Goal: Transaction & Acquisition: Purchase product/service

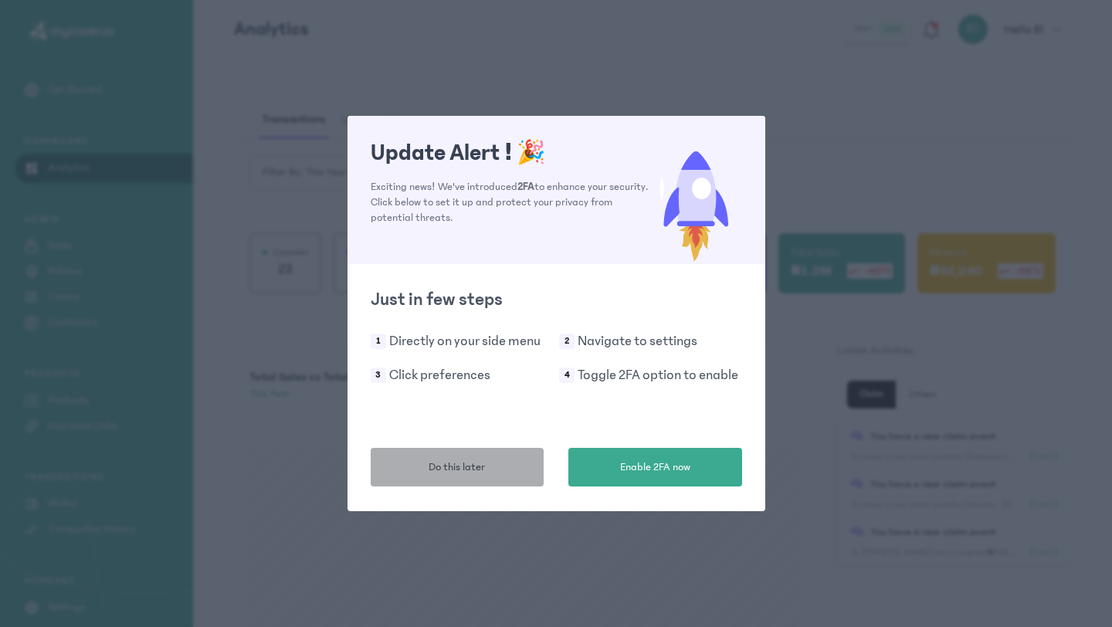
click at [463, 461] on span "Do this later" at bounding box center [456, 467] width 56 height 16
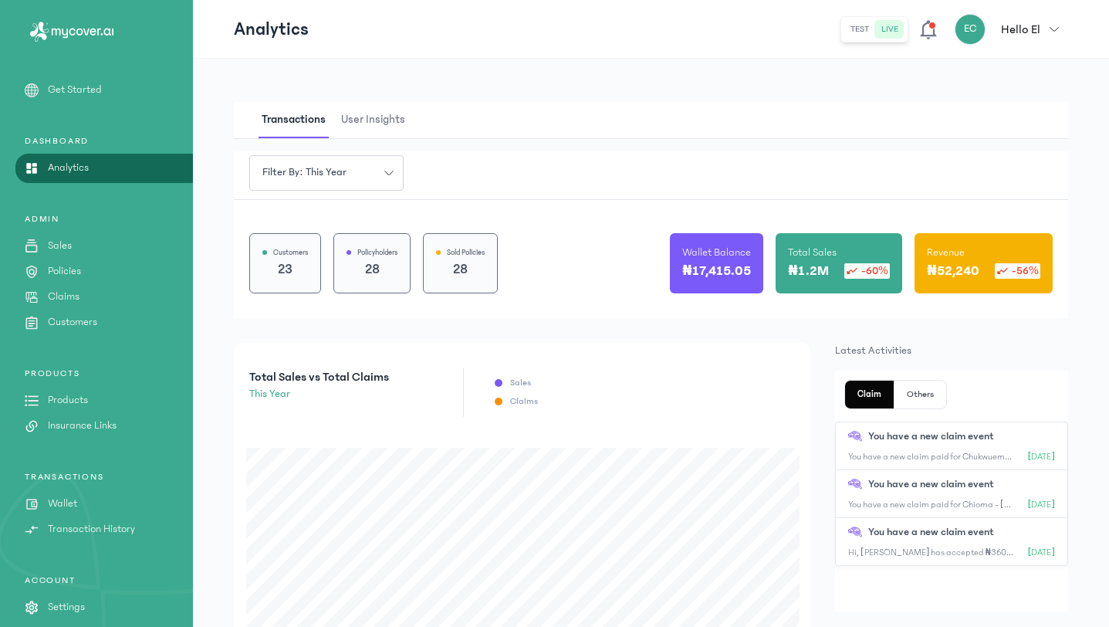
click at [86, 402] on p "Products" at bounding box center [68, 400] width 40 height 16
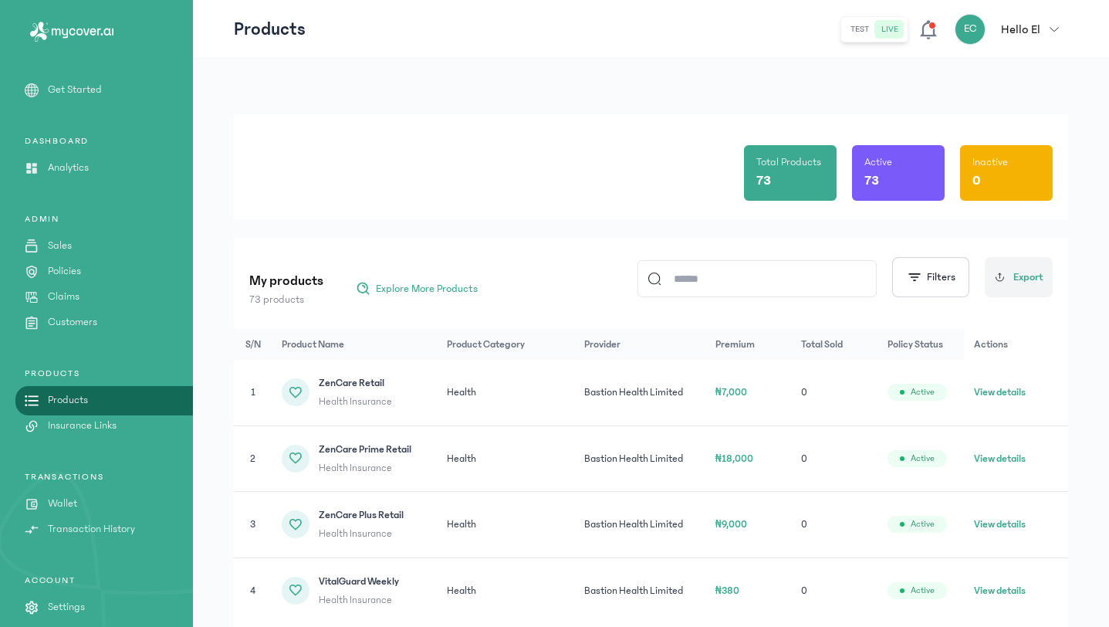
click at [666, 283] on input at bounding box center [764, 279] width 205 height 36
type input "******"
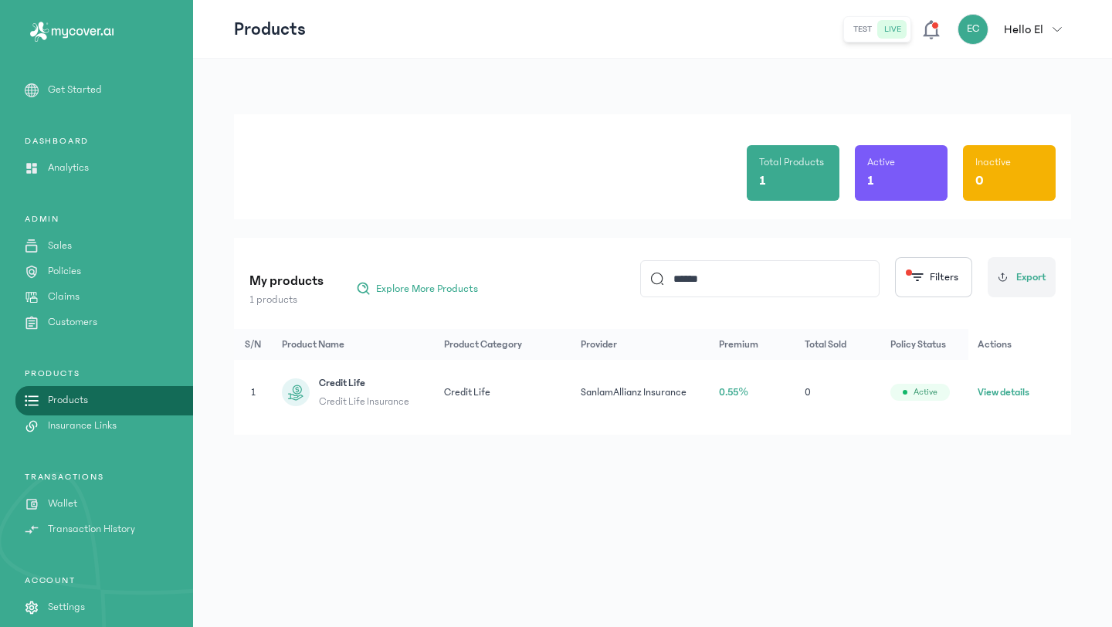
click at [995, 395] on button "View details" at bounding box center [1003, 391] width 52 height 15
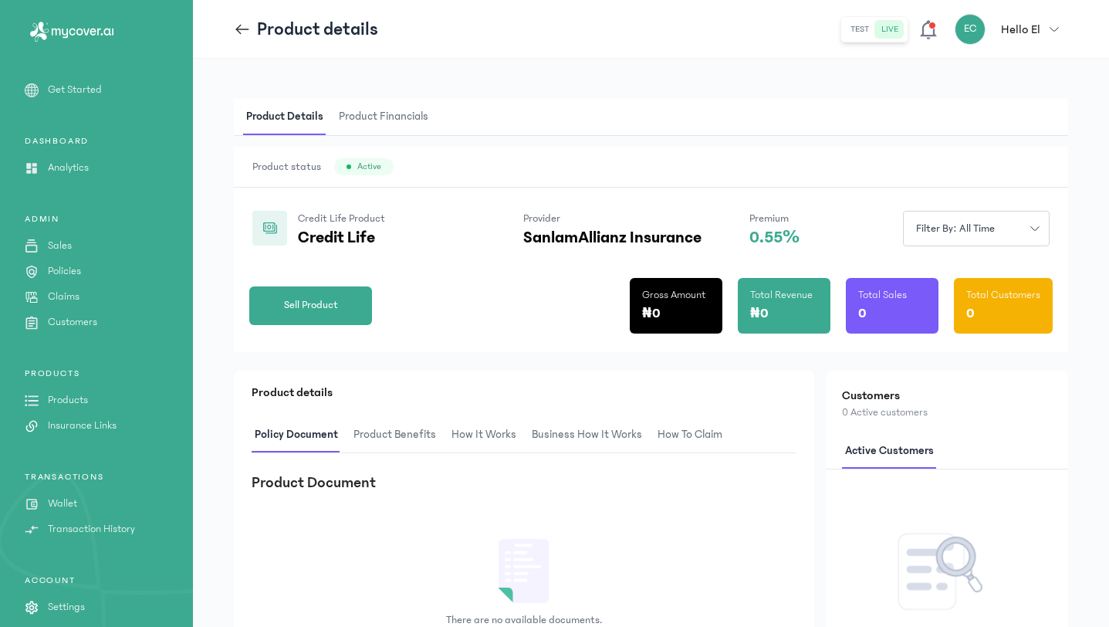
click at [237, 28] on icon at bounding box center [238, 29] width 5 height 10
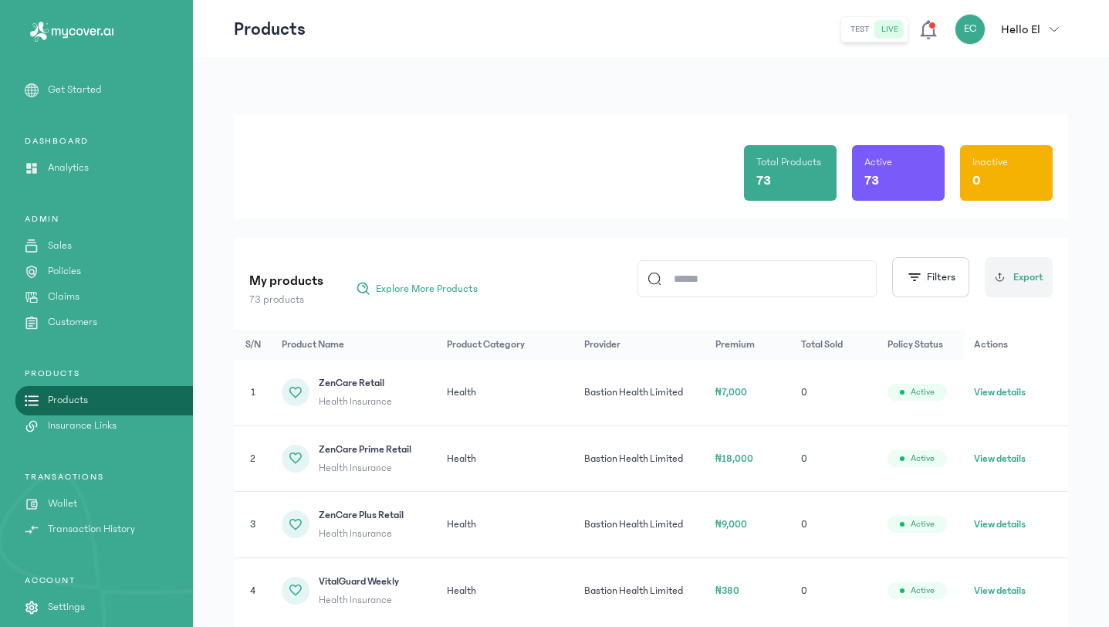
click at [756, 287] on input at bounding box center [764, 279] width 205 height 36
type input "******"
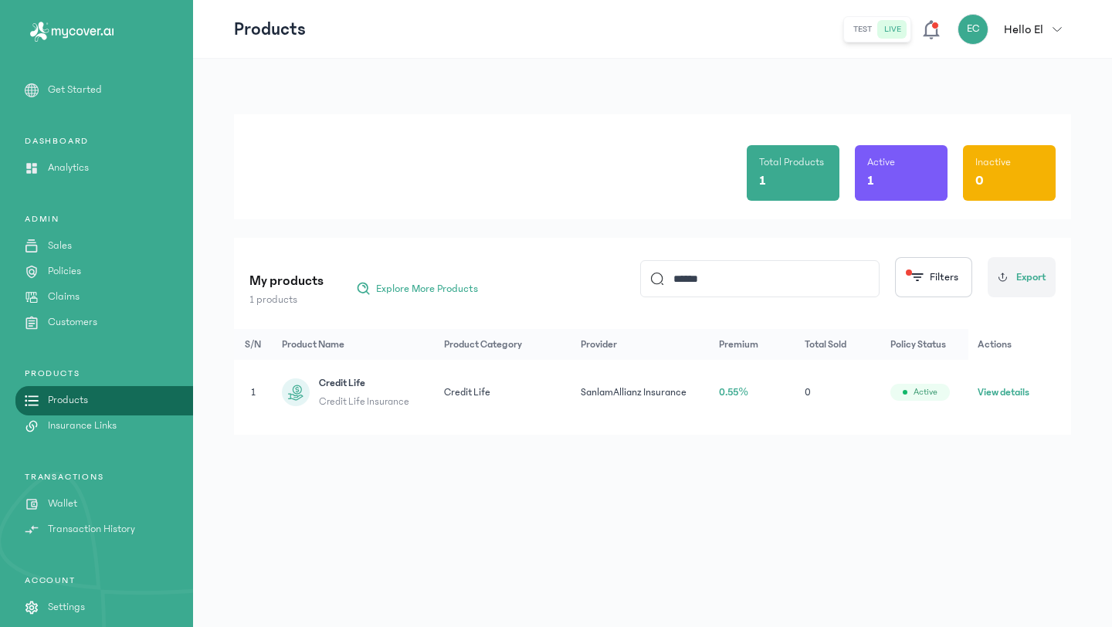
click at [773, 473] on div "Total Products 1 Active 1 Inactive 0 My products 1 products Explore More Produc…" at bounding box center [652, 343] width 919 height 568
click at [993, 398] on button "View details" at bounding box center [1003, 391] width 52 height 15
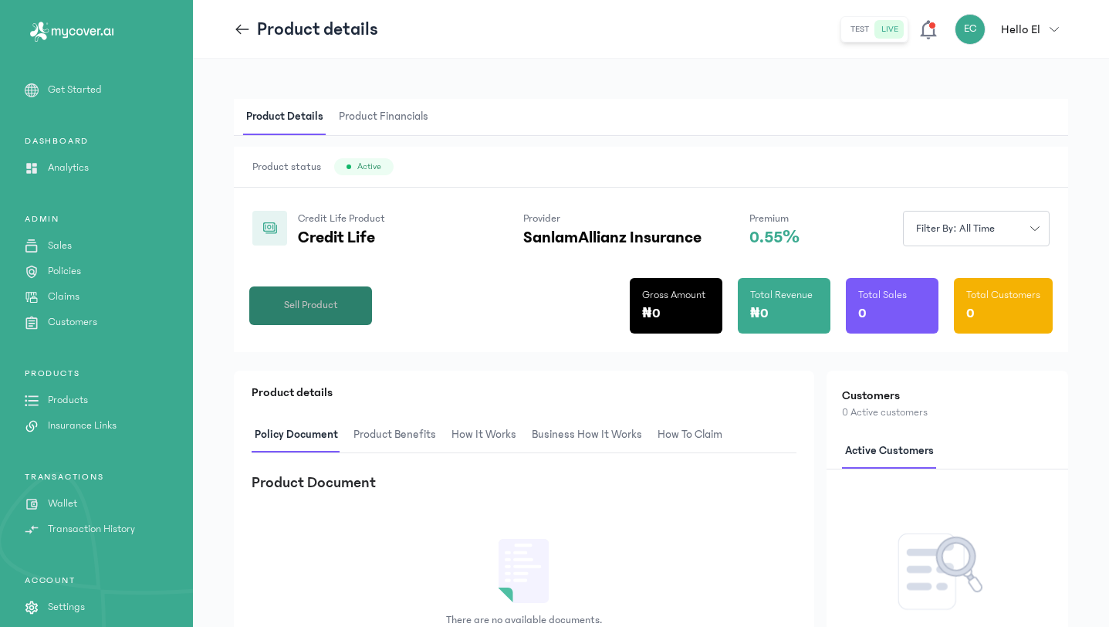
click at [300, 306] on span "Sell Product" at bounding box center [311, 305] width 54 height 16
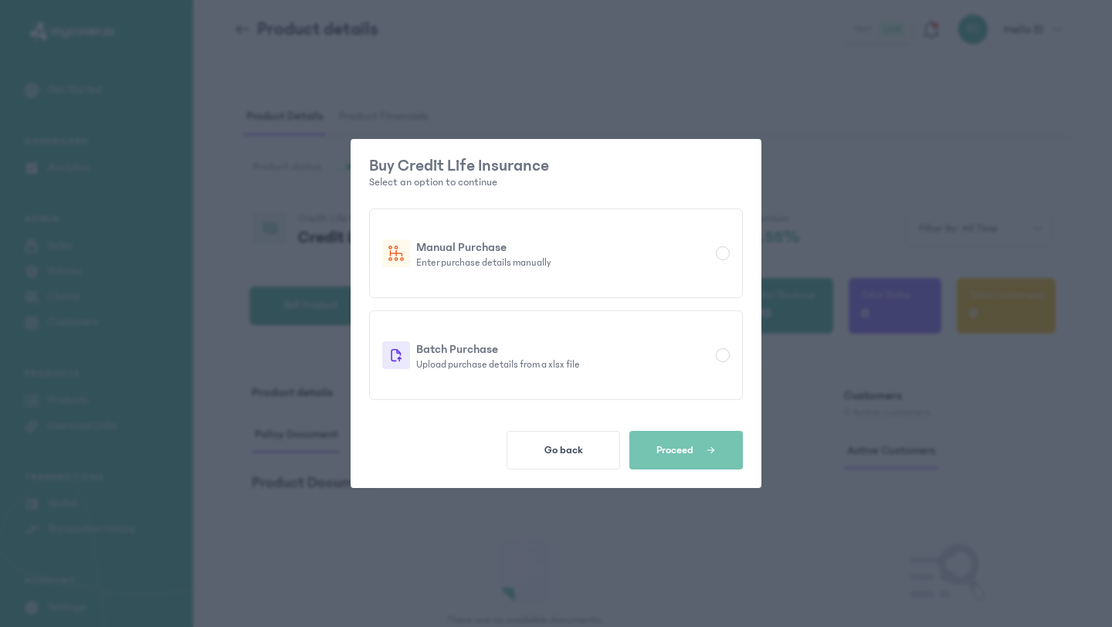
click at [502, 66] on div "Buy Credit Life Insurance Select an option to continue Manual Purchase Enter pu…" at bounding box center [556, 313] width 1112 height 627
click at [520, 247] on p "Manual Purchase" at bounding box center [562, 247] width 293 height 19
click at [703, 450] on span "button" at bounding box center [704, 450] width 22 height 14
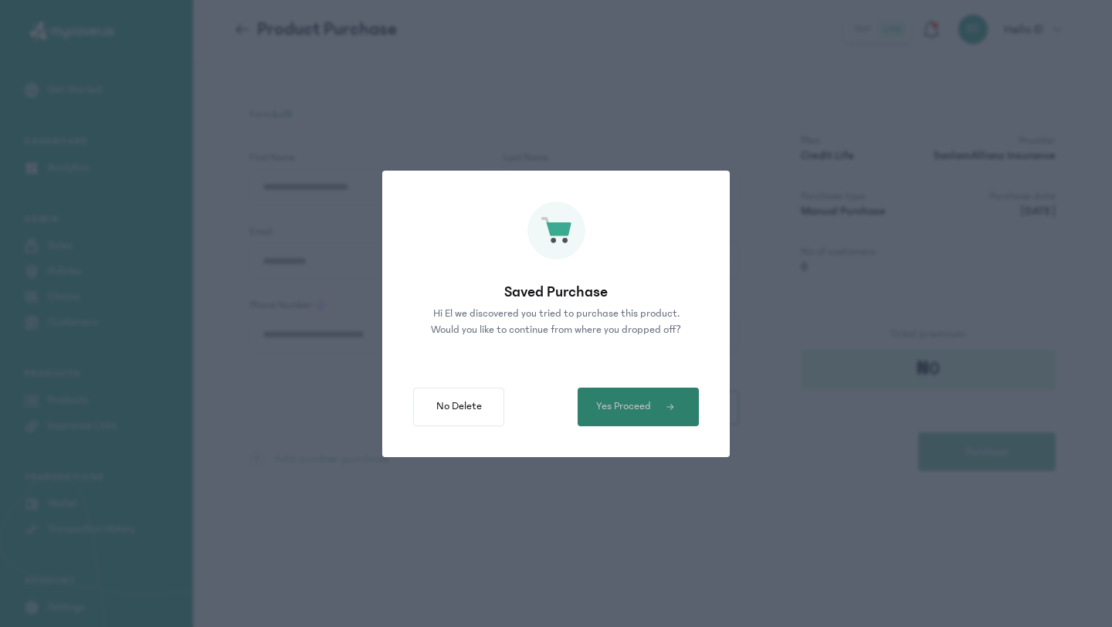
click at [635, 413] on span "Yes Proceed" at bounding box center [623, 406] width 55 height 16
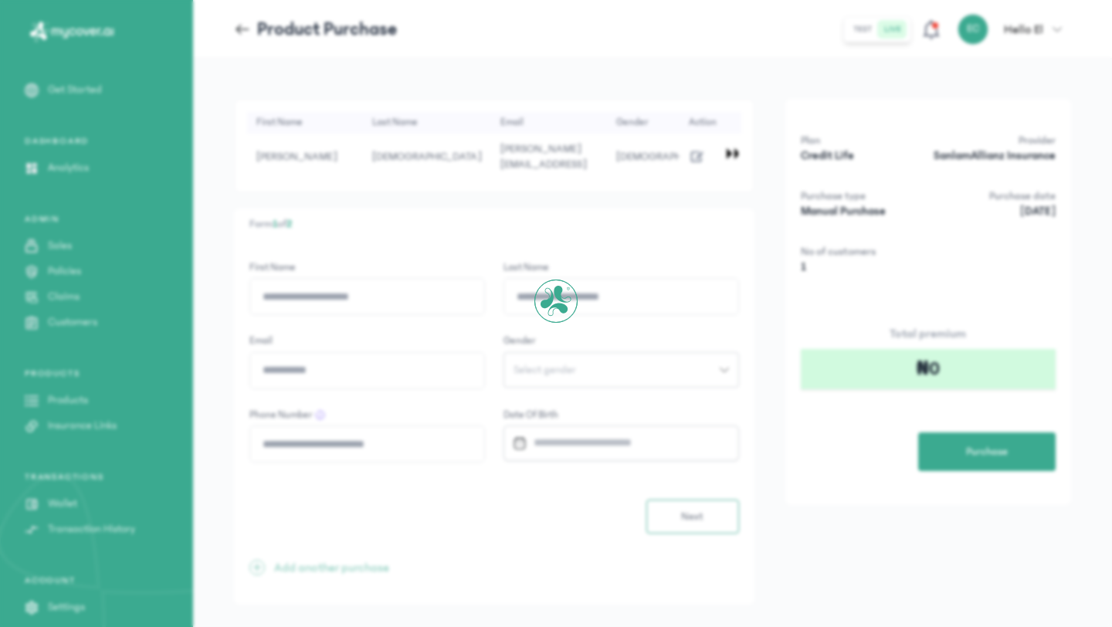
click at [628, 401] on div at bounding box center [556, 313] width 1112 height 627
click at [671, 276] on div at bounding box center [556, 313] width 1112 height 627
click at [622, 234] on div "Form 1 of 2 First Name Last Name Email Gender Select gender Phone Number Date o…" at bounding box center [494, 406] width 520 height 397
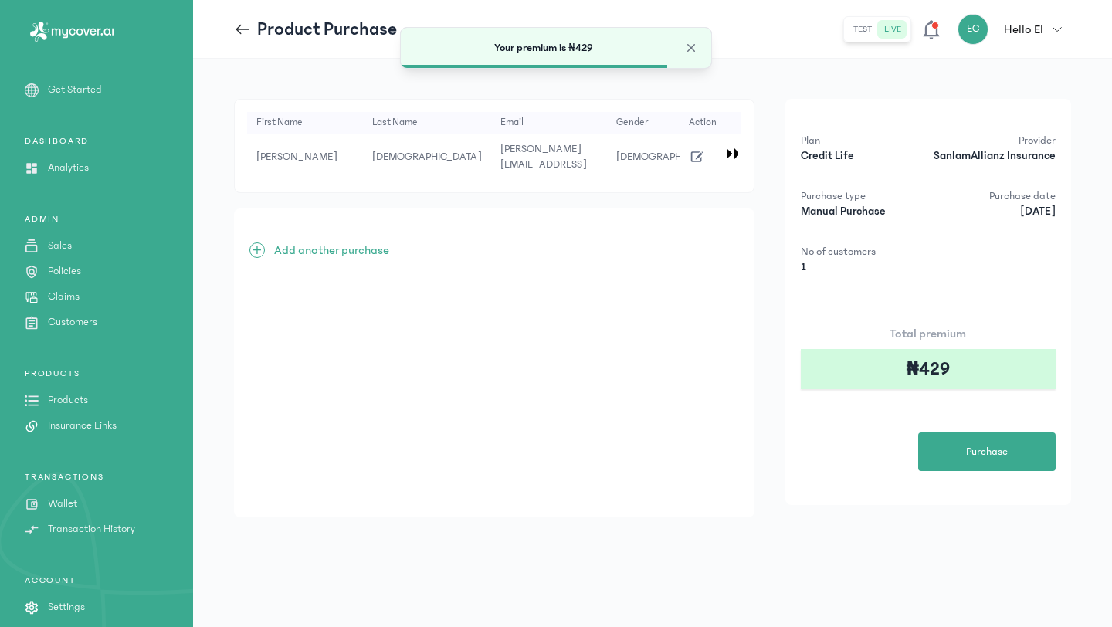
click at [578, 238] on div "+ Add another purchase" at bounding box center [494, 362] width 520 height 309
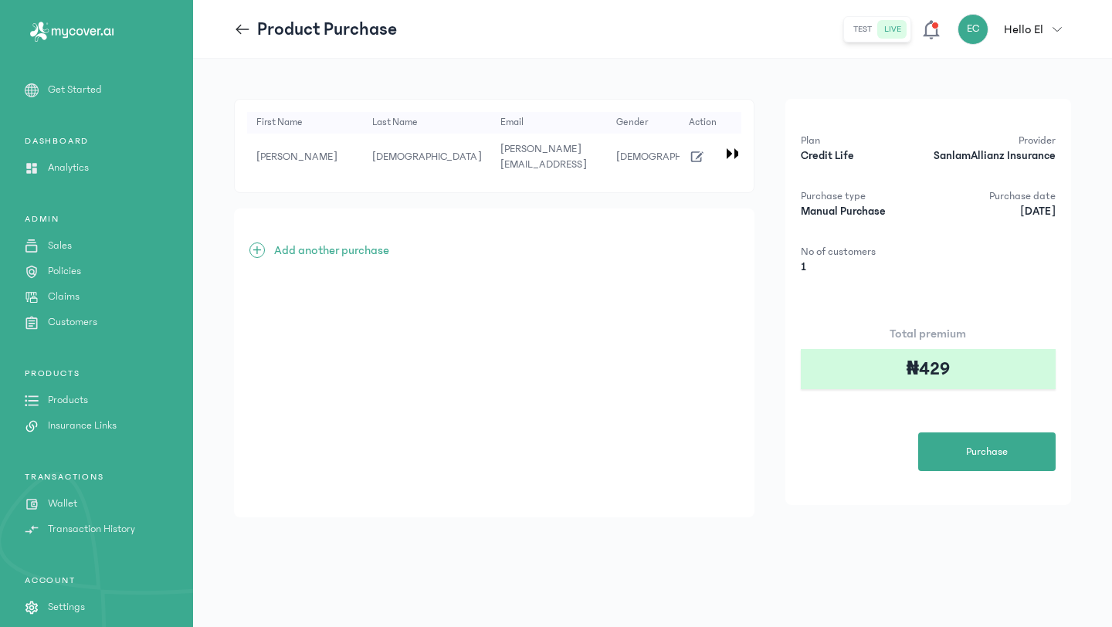
click at [692, 148] on icon "button" at bounding box center [697, 156] width 17 height 17
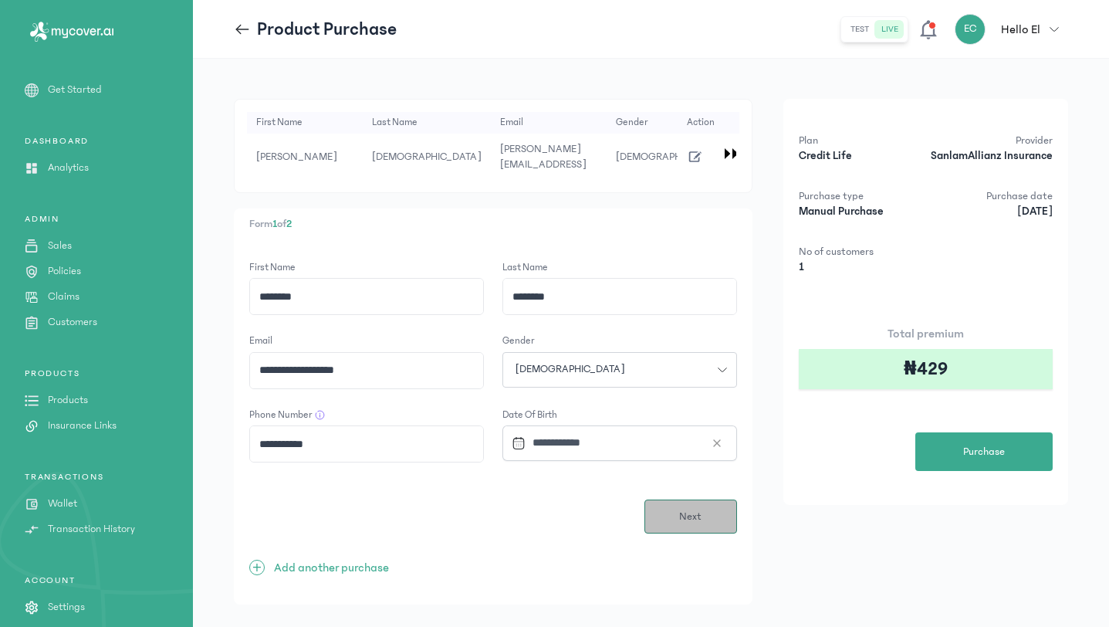
click at [675, 502] on button "Next" at bounding box center [691, 516] width 93 height 34
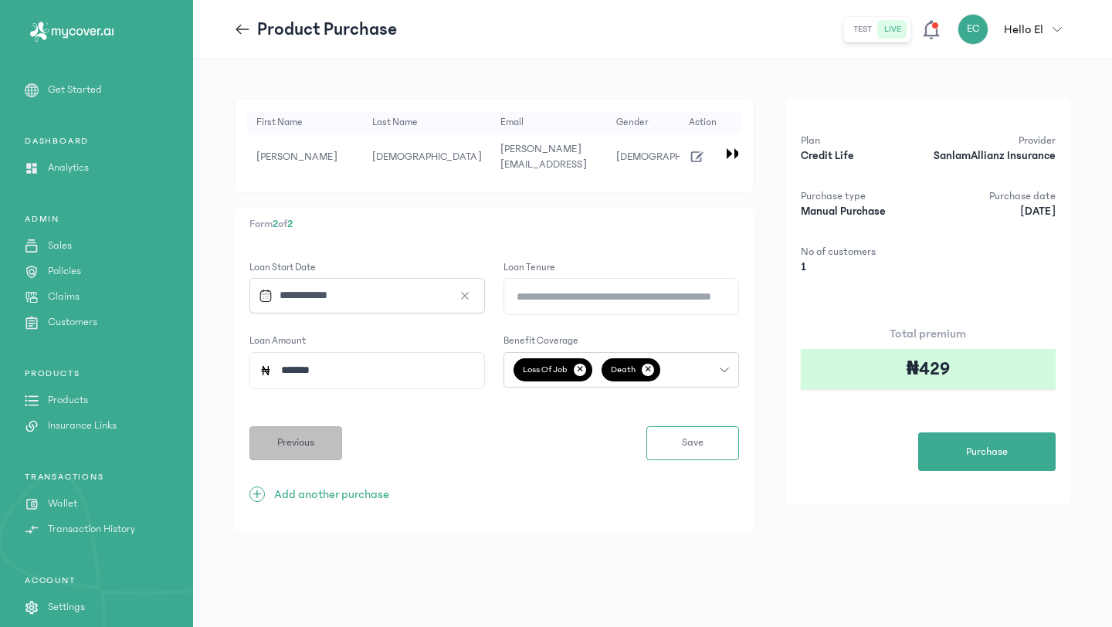
click at [301, 435] on span "Previous" at bounding box center [295, 443] width 37 height 16
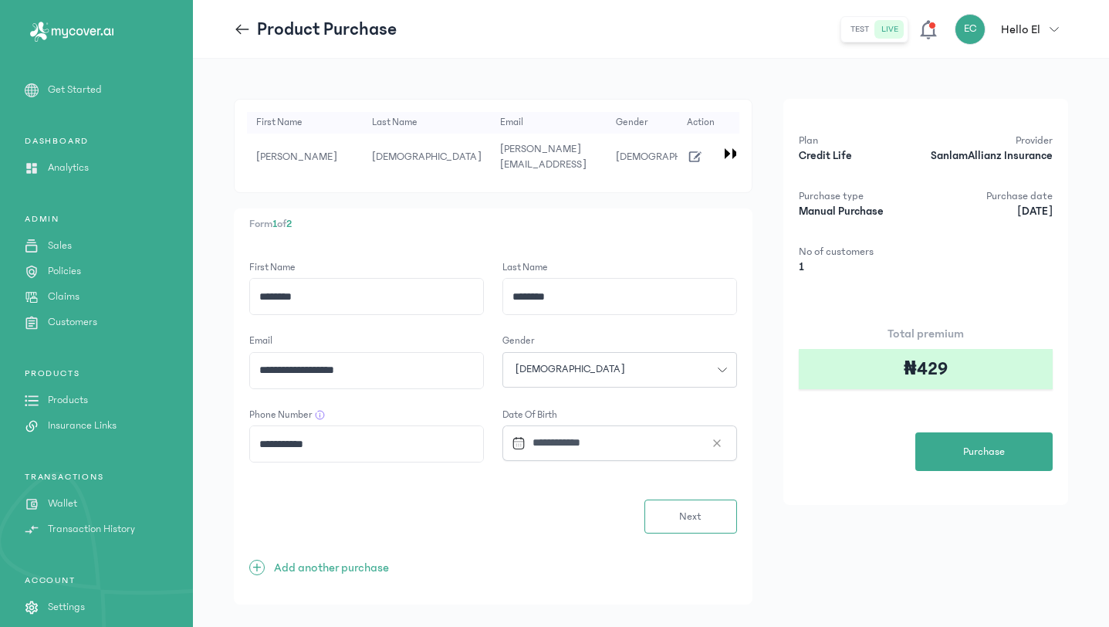
click at [674, 502] on button "Next" at bounding box center [691, 516] width 93 height 34
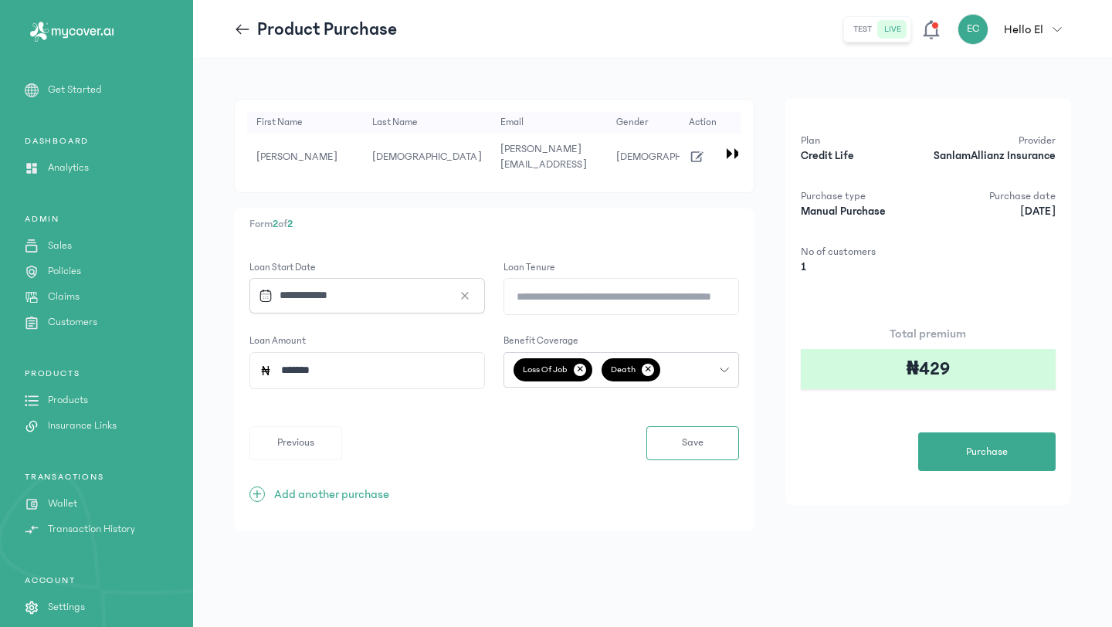
click at [702, 365] on div "loss of job ✕ death ✕" at bounding box center [611, 370] width 215 height 36
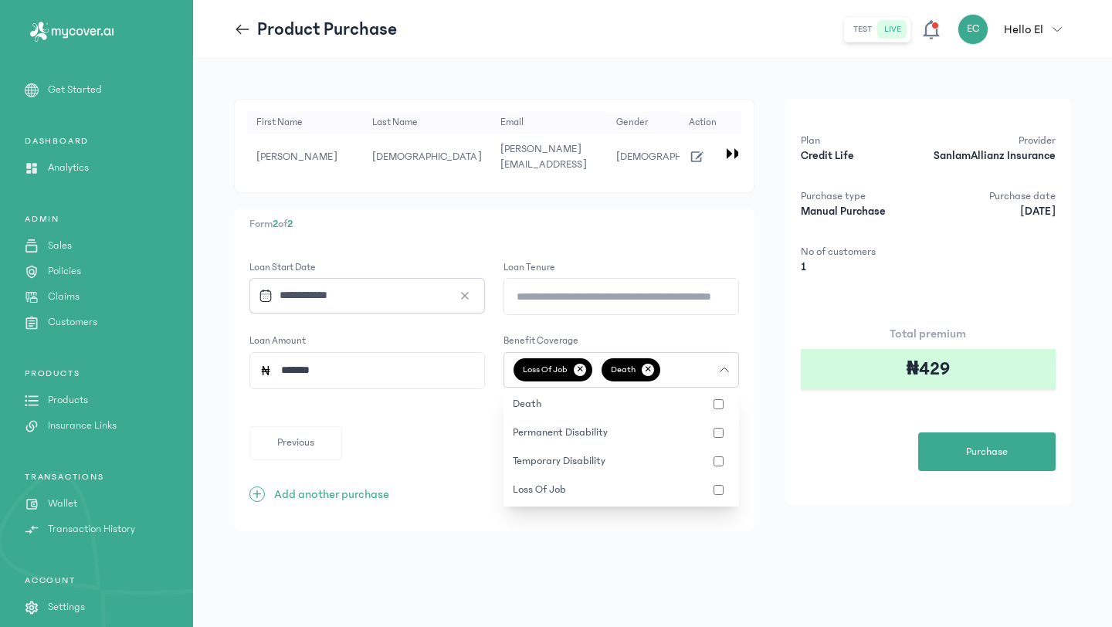
click at [607, 536] on div "**********" at bounding box center [652, 343] width 919 height 568
